Goal: Task Accomplishment & Management: Manage account settings

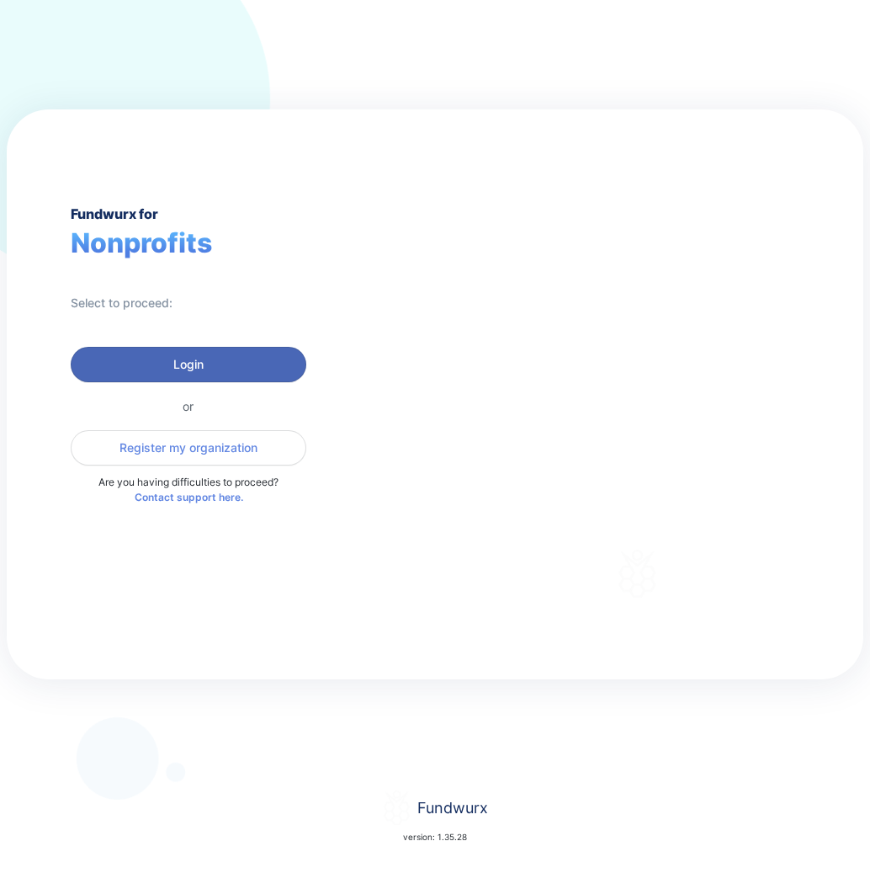
click at [263, 352] on button "Login" at bounding box center [189, 364] width 236 height 35
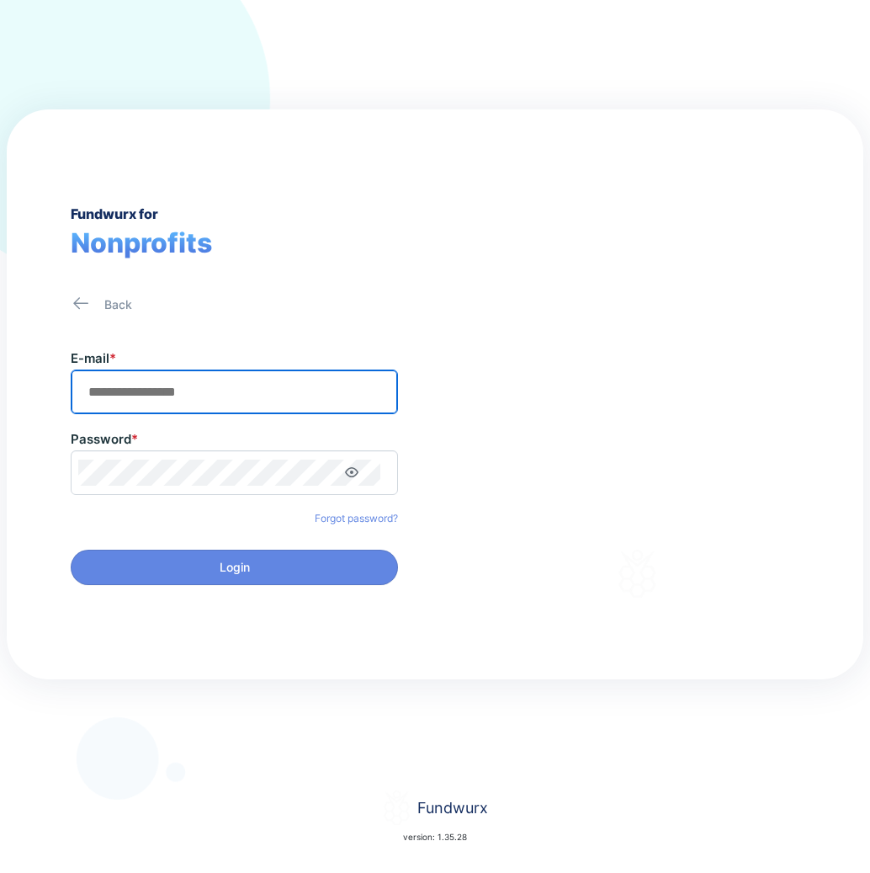
click at [268, 399] on input "text" at bounding box center [234, 392] width 312 height 26
type input "**********"
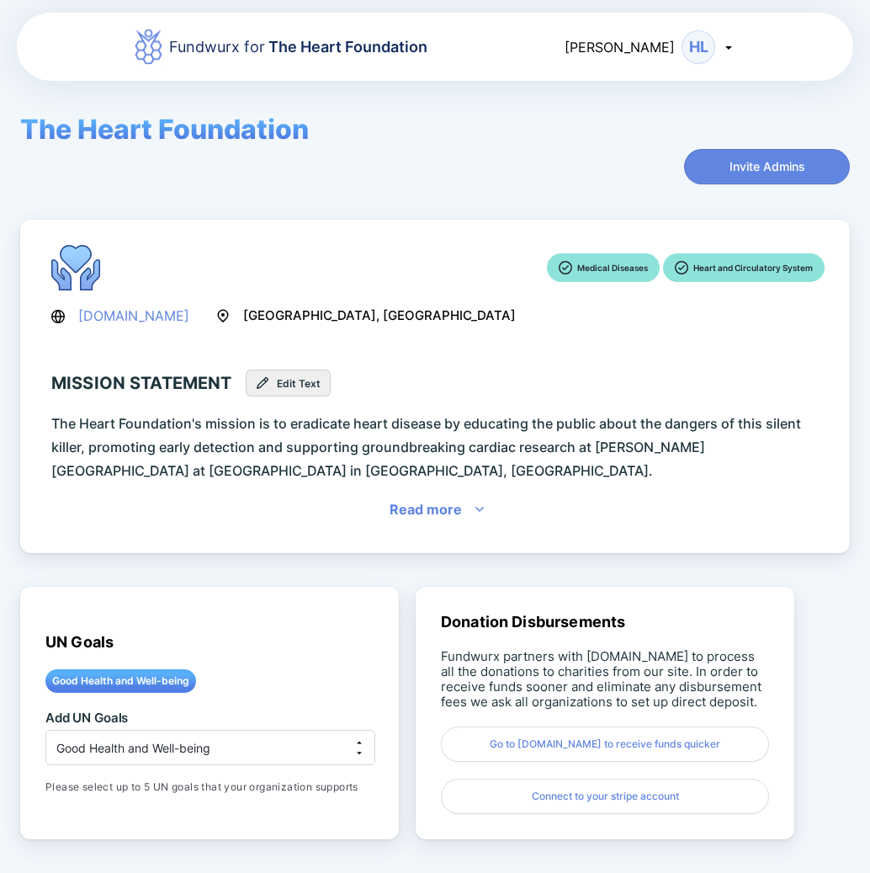
click at [727, 43] on icon at bounding box center [728, 46] width 13 height 13
click at [763, 60] on div "Fundwurx for The Heart Foundation [PERSON_NAME] Log out" at bounding box center [435, 47] width 837 height 72
click at [396, 45] on span "The Heart Foundation" at bounding box center [346, 47] width 162 height 18
click at [704, 45] on div "HL" at bounding box center [699, 47] width 34 height 34
click at [675, 60] on div "[PERSON_NAME]" at bounding box center [650, 47] width 171 height 34
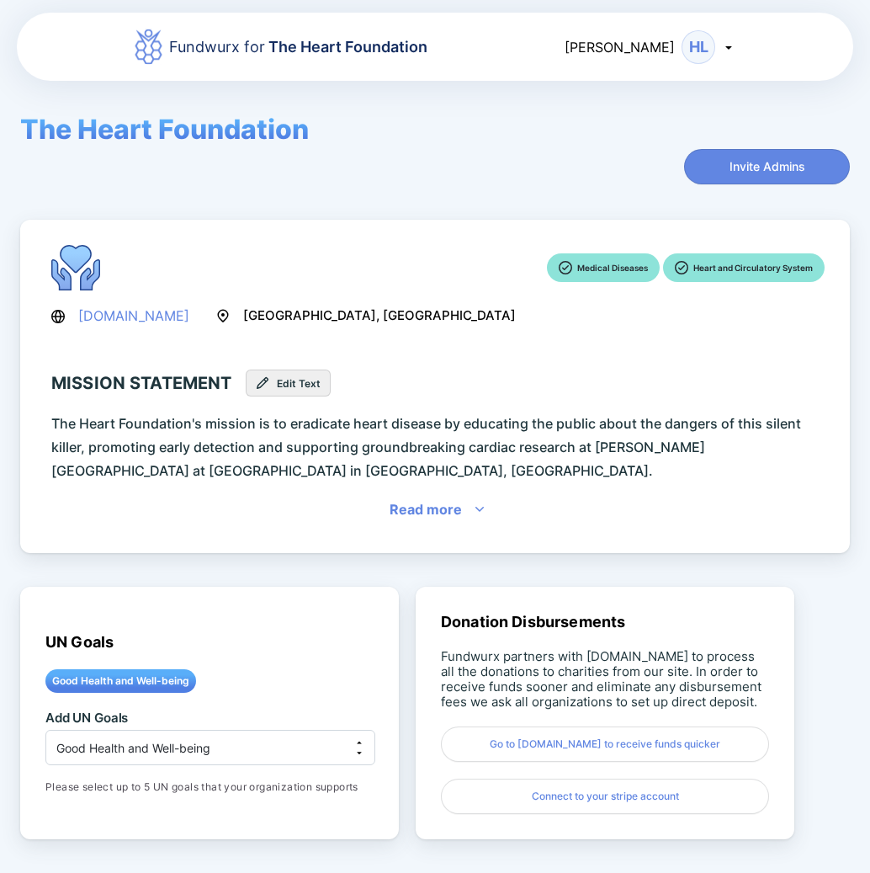
click at [667, 50] on span "[PERSON_NAME]" at bounding box center [620, 47] width 110 height 17
click at [731, 50] on icon at bounding box center [728, 46] width 13 height 13
click at [729, 50] on icon at bounding box center [728, 46] width 13 height 13
click at [728, 55] on div "[PERSON_NAME]" at bounding box center [650, 47] width 171 height 34
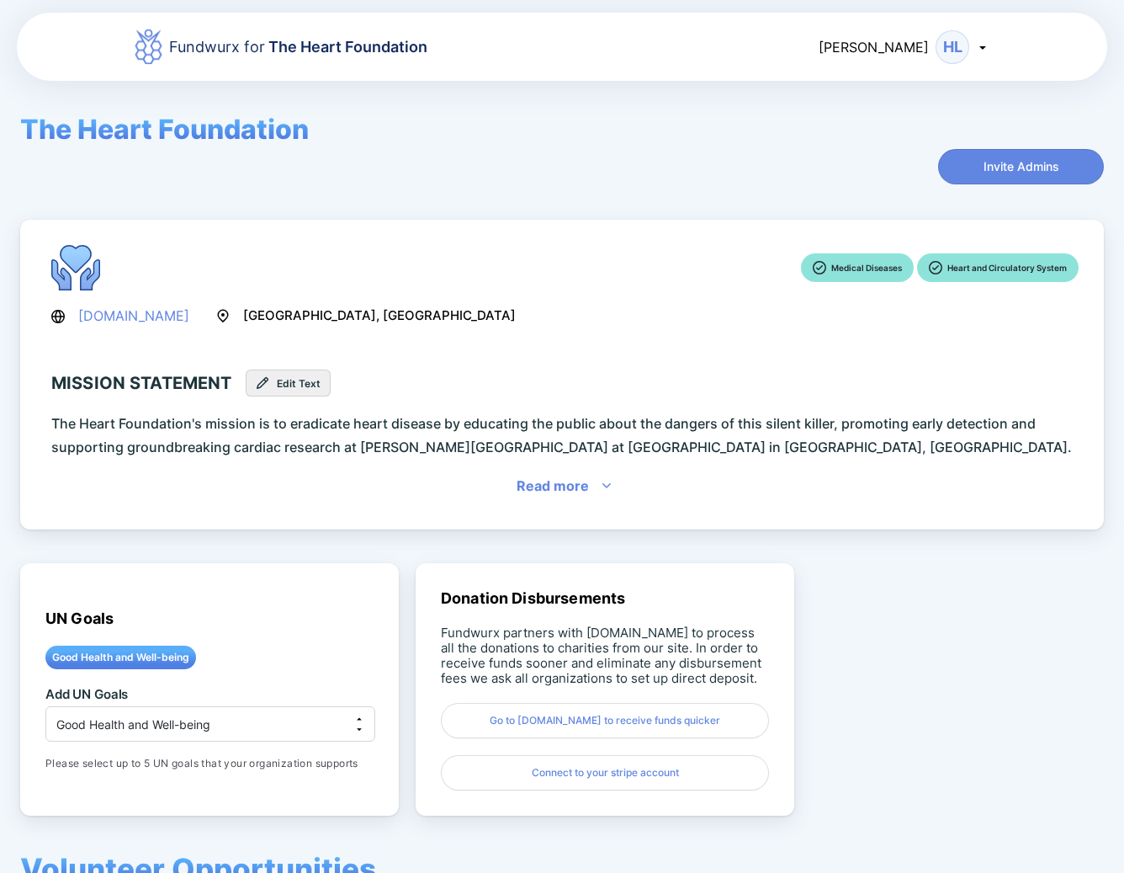
click at [587, 490] on div "Read more" at bounding box center [553, 486] width 72 height 24
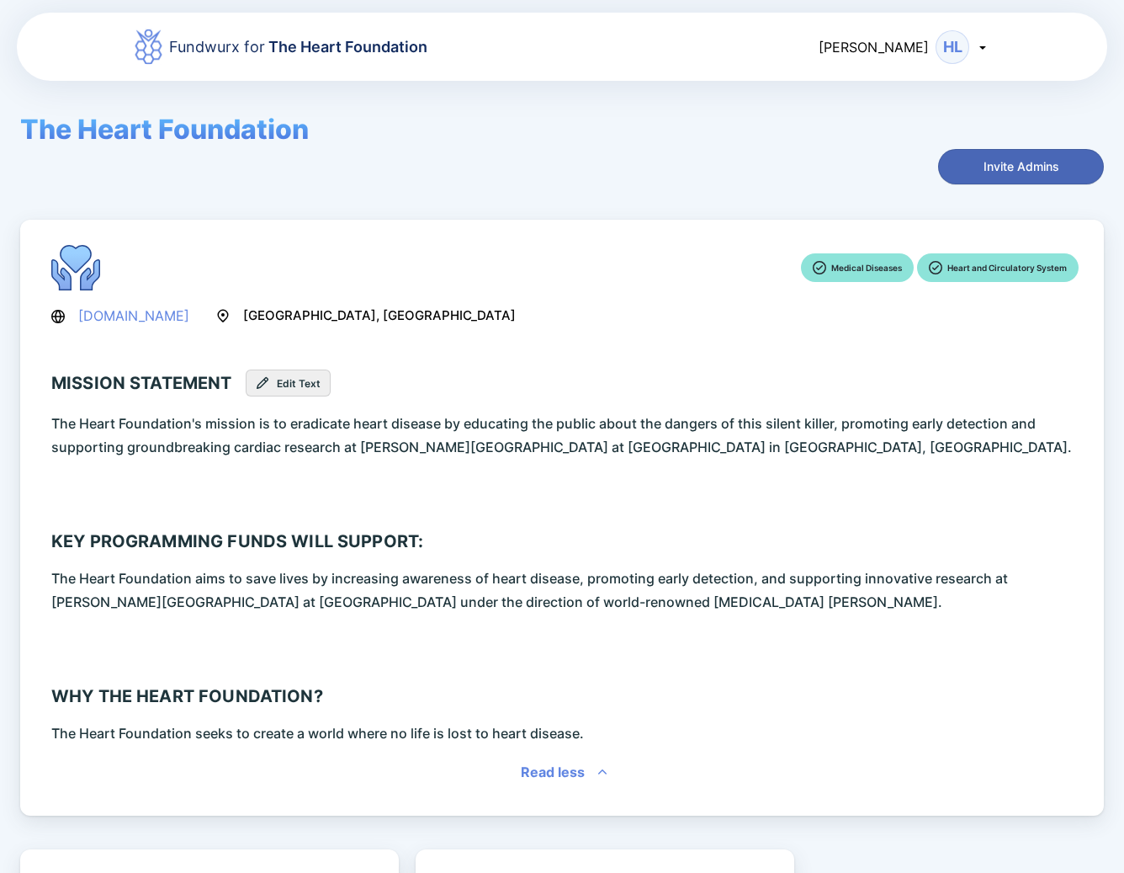
click at [869, 180] on button "Invite Admins" at bounding box center [1021, 166] width 166 height 35
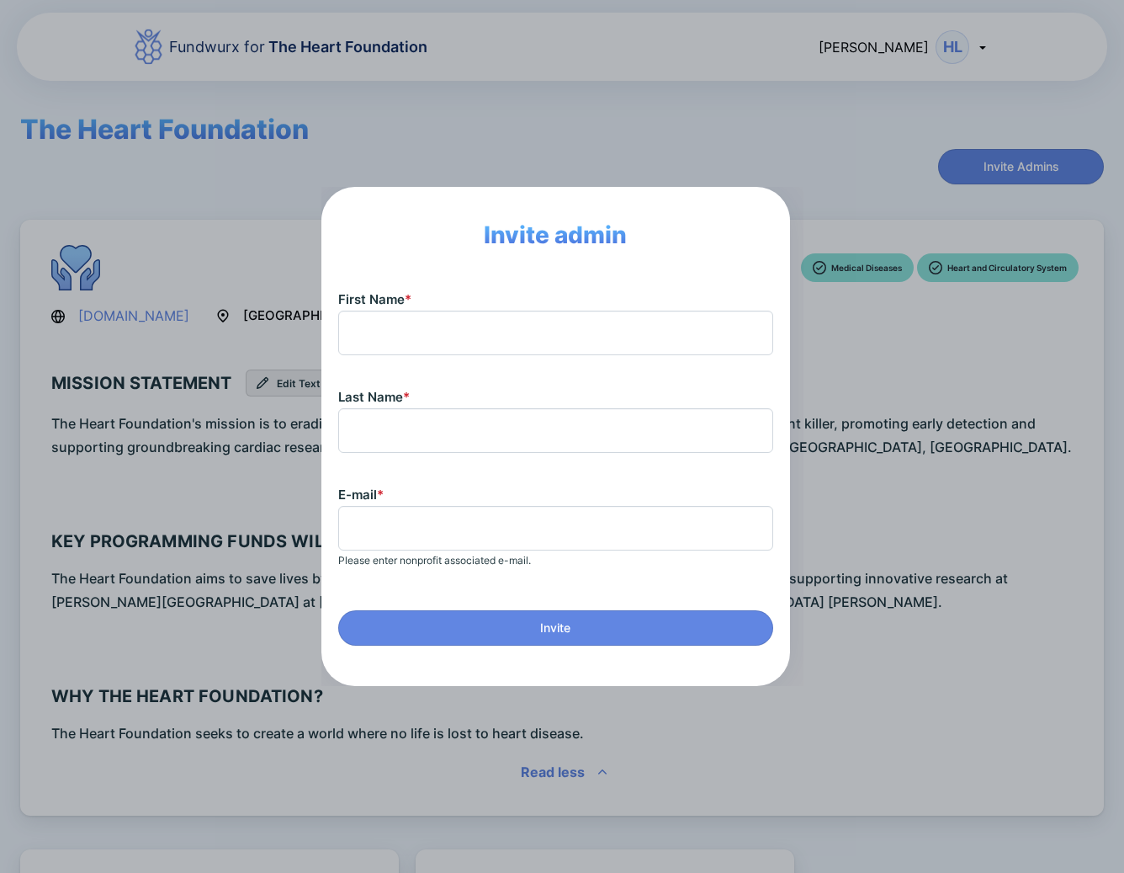
click at [869, 466] on div "Invite admin First Name * Last Name * E-mail * Please enter nonprofit associate…" at bounding box center [562, 436] width 1124 height 873
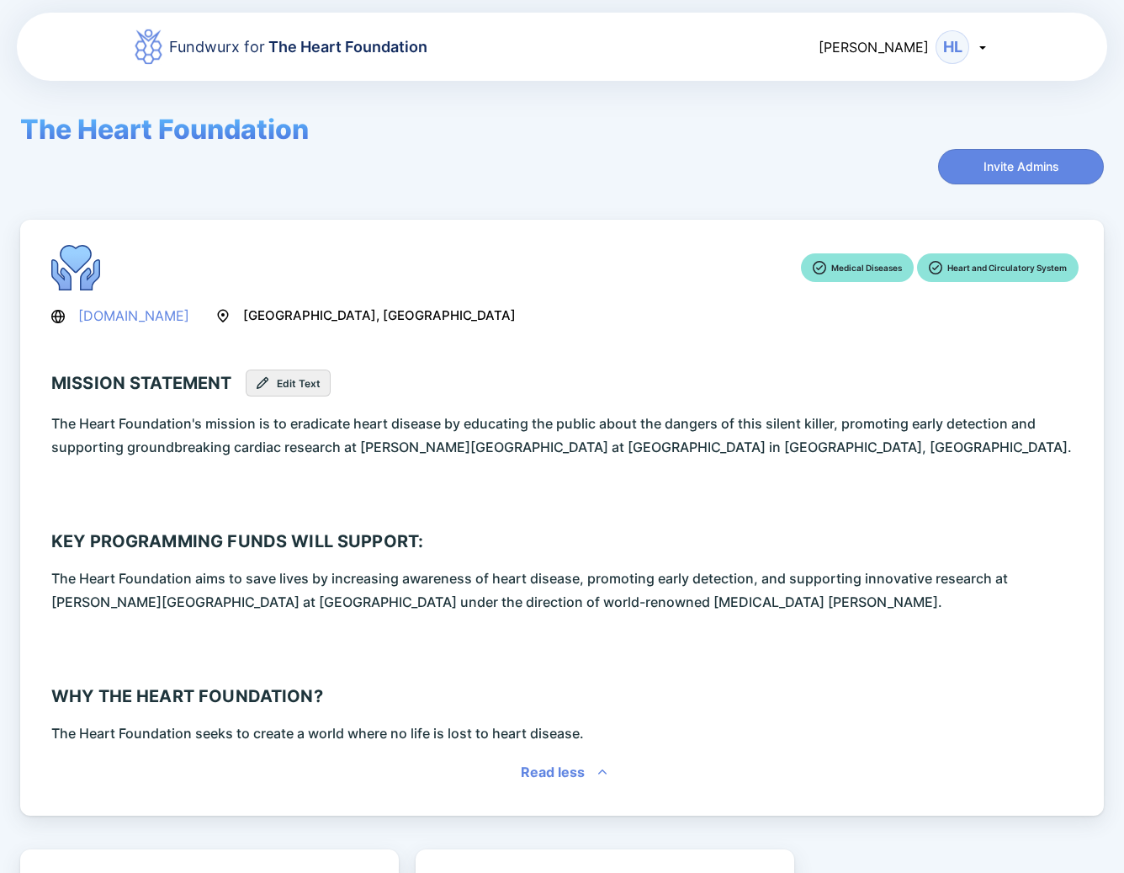
click at [131, 50] on div "Fundwurx for The Heart Foundation [PERSON_NAME]" at bounding box center [562, 47] width 1091 height 72
drag, startPoint x: 182, startPoint y: 45, endPoint x: 203, endPoint y: 53, distance: 22.7
click at [182, 45] on div "Fundwurx for The Heart Foundation" at bounding box center [298, 47] width 258 height 24
click at [234, 152] on div "The Heart Foundation Invite Admins" at bounding box center [562, 149] width 1084 height 72
click at [869, 43] on div "[PERSON_NAME]" at bounding box center [904, 47] width 171 height 34
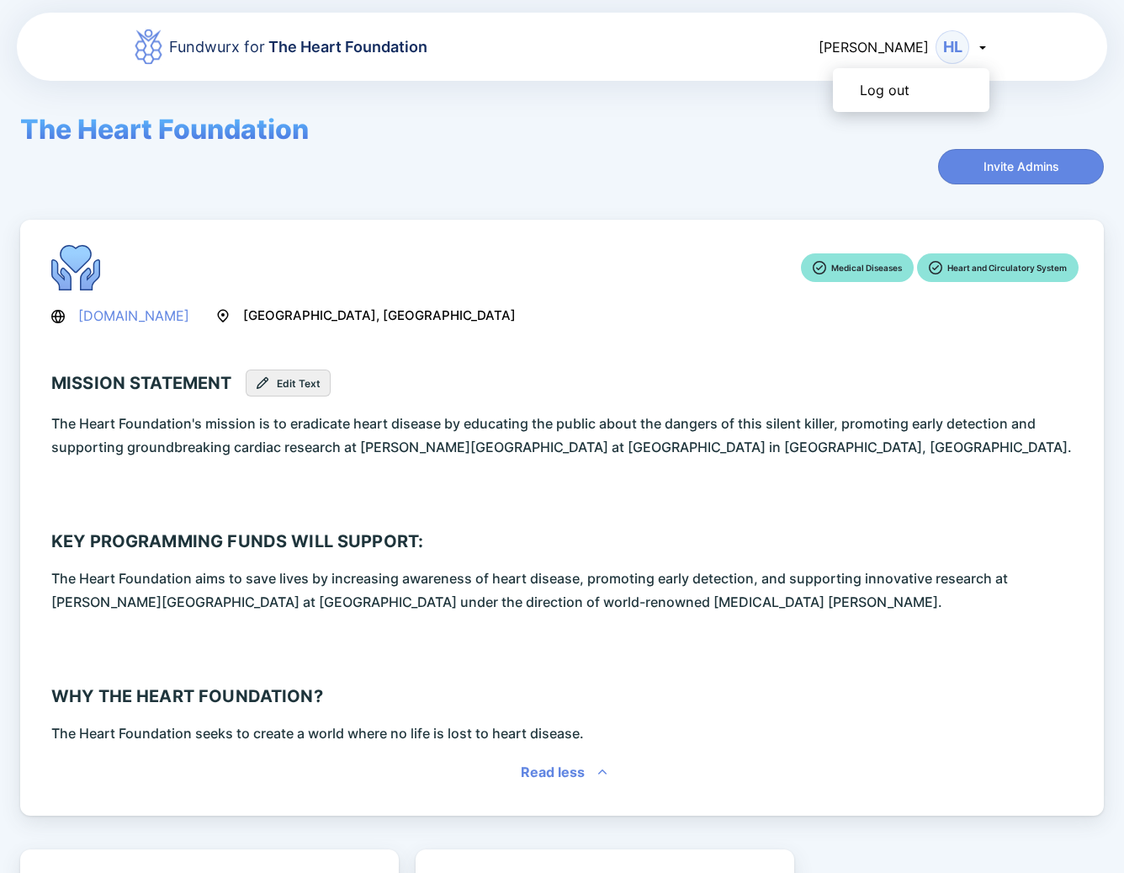
drag, startPoint x: 917, startPoint y: 56, endPoint x: 911, endPoint y: 45, distance: 12.8
click at [869, 41] on span "[PERSON_NAME]" at bounding box center [874, 47] width 110 height 17
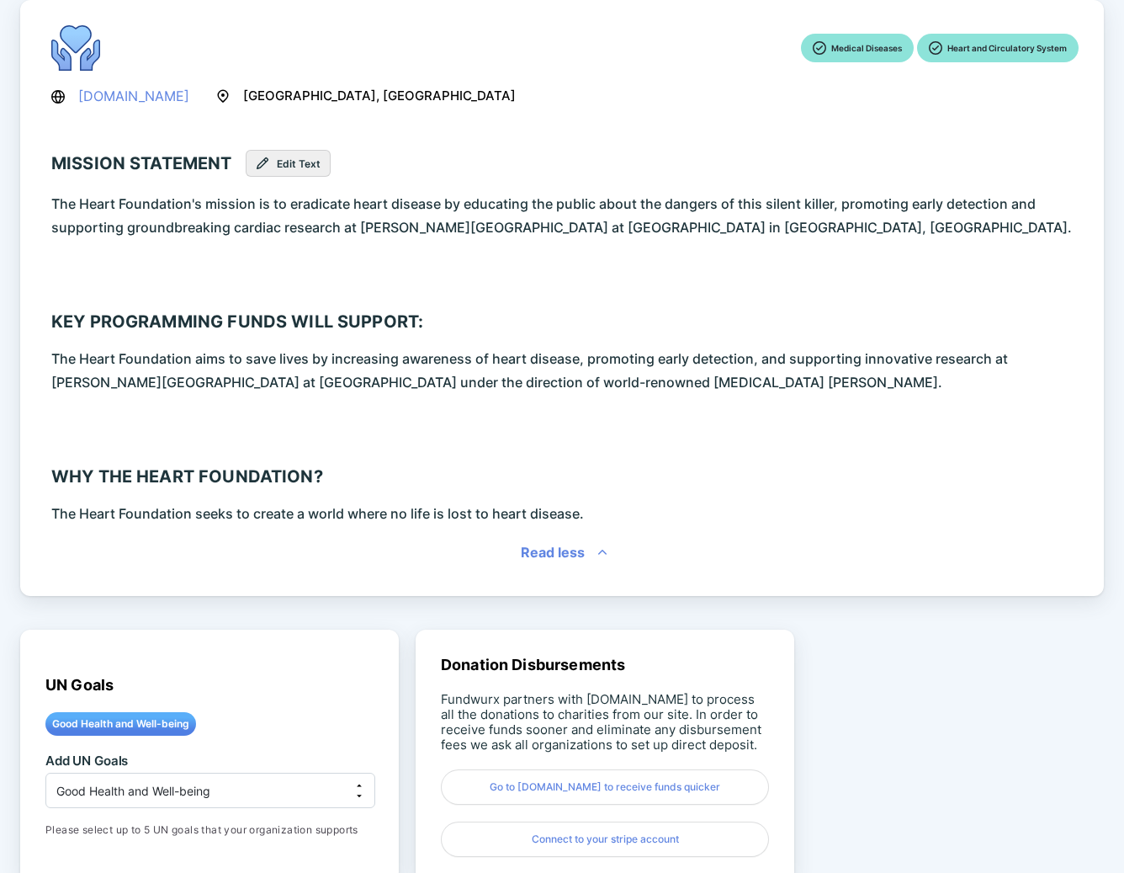
scroll to position [84, 0]
